Goal: Check status

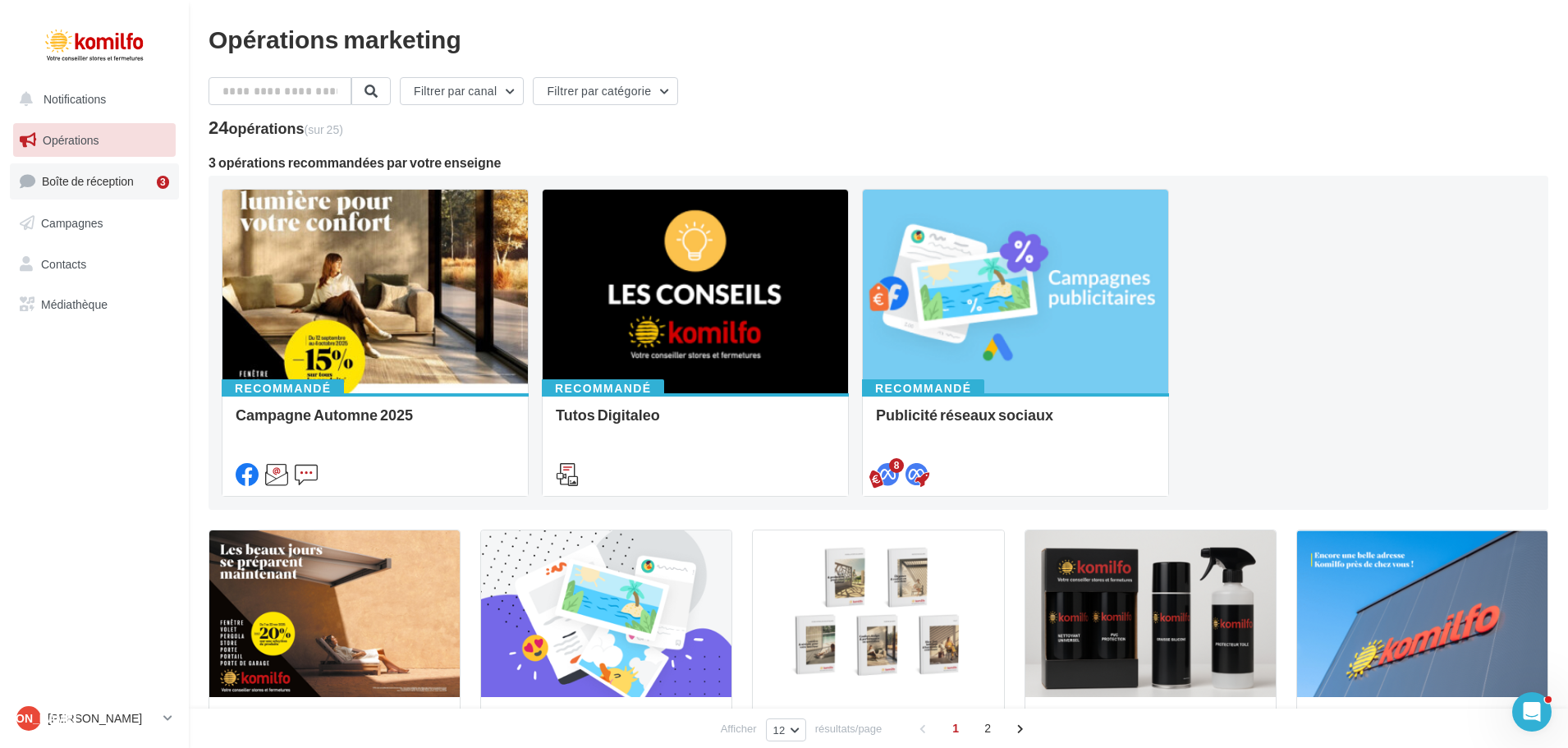
click at [142, 192] on link "Boîte de réception 3" at bounding box center [93, 180] width 169 height 35
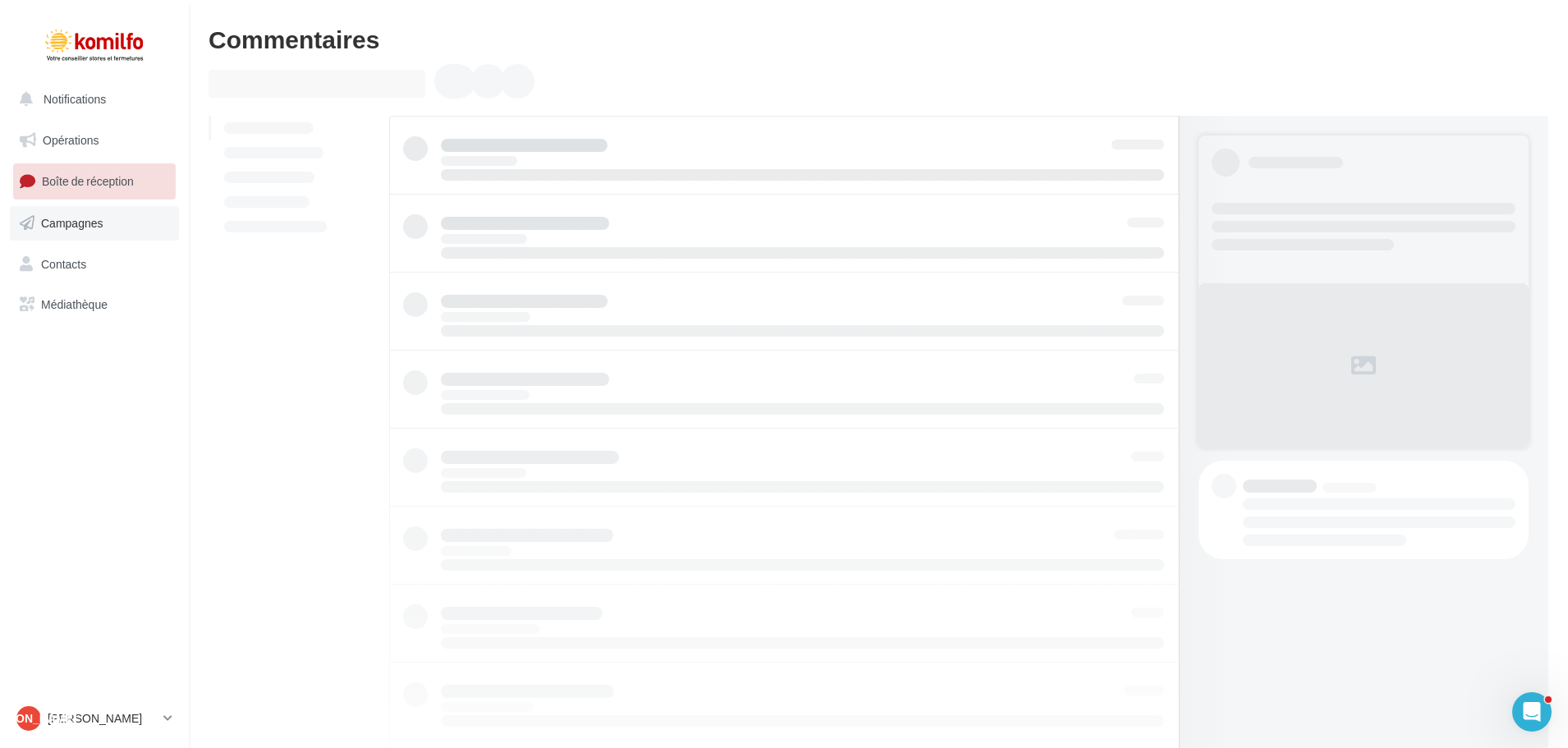
click at [136, 223] on link "Campagnes" at bounding box center [93, 223] width 169 height 35
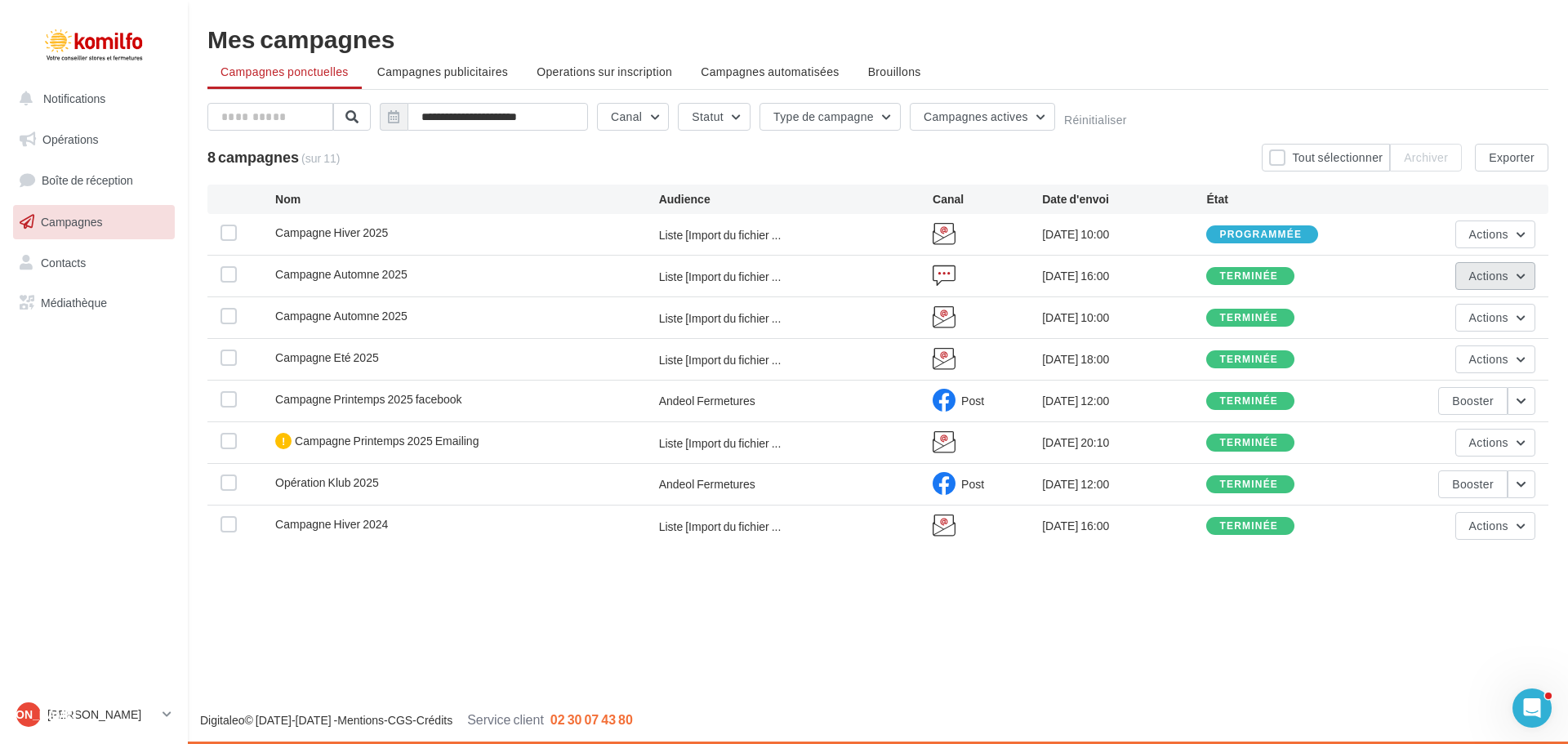
click at [1472, 279] on span "Actions" at bounding box center [1488, 275] width 39 height 14
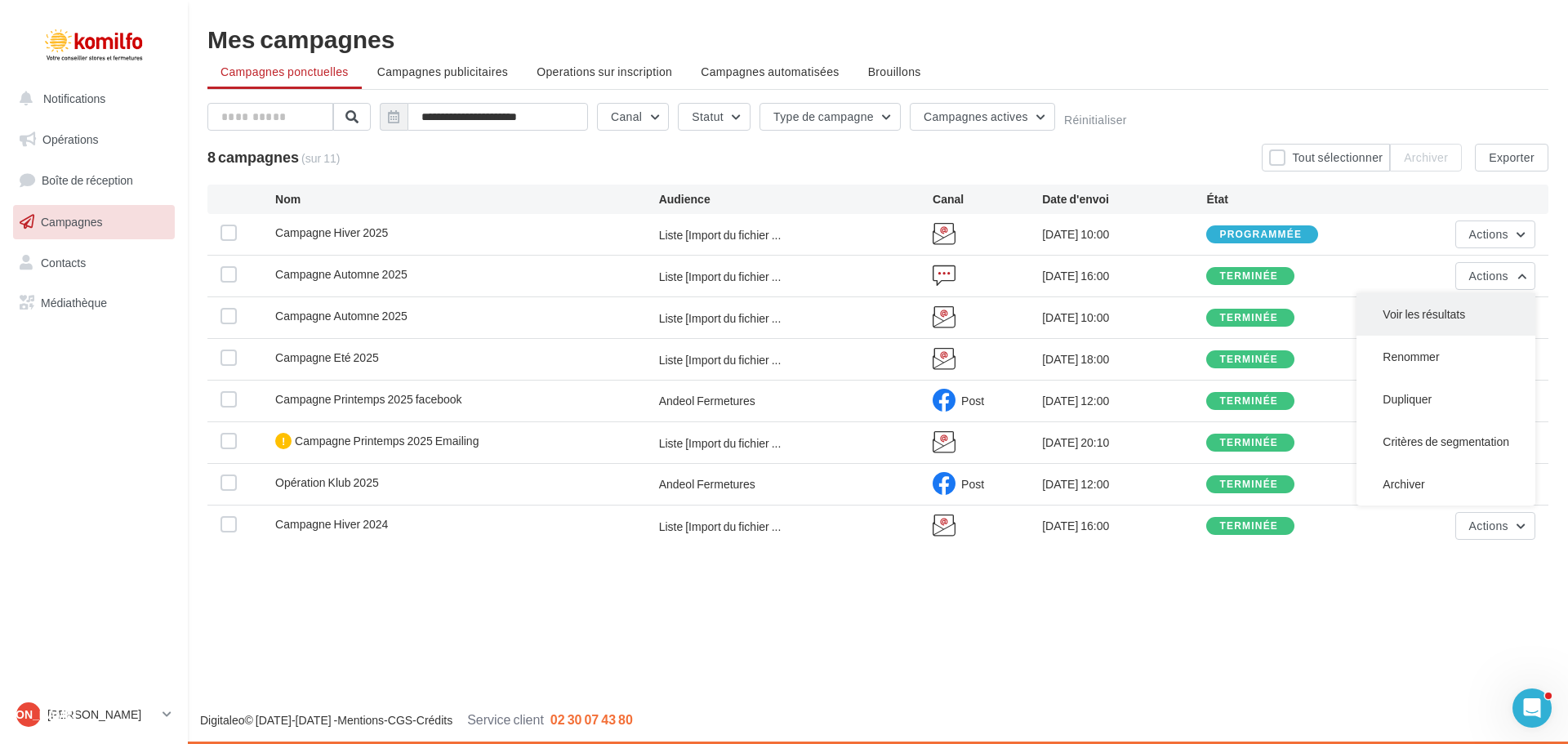
click at [1435, 320] on button "Voir les résultats" at bounding box center [1445, 313] width 179 height 42
